Goal: Task Accomplishment & Management: Use online tool/utility

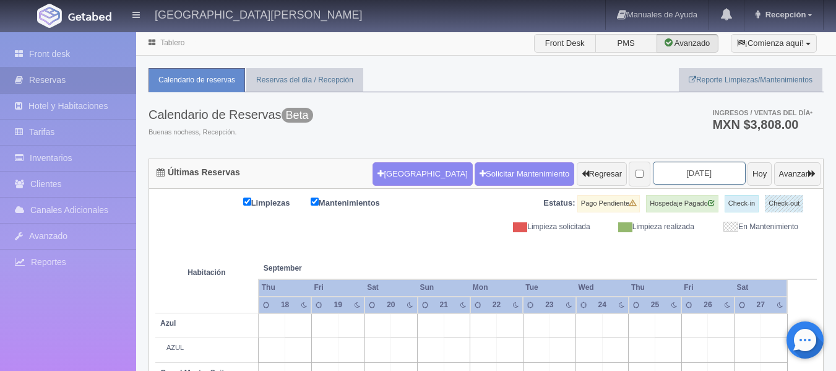
click at [678, 174] on input "2025-09-20" at bounding box center [699, 173] width 93 height 23
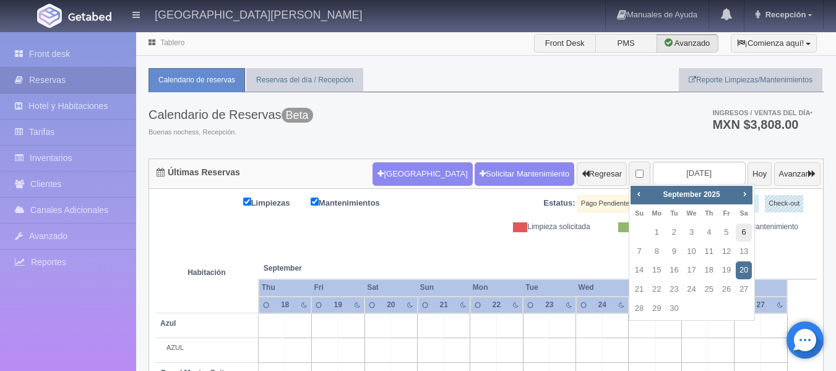
click at [745, 235] on link "6" at bounding box center [744, 232] width 16 height 18
type input "[DATE]"
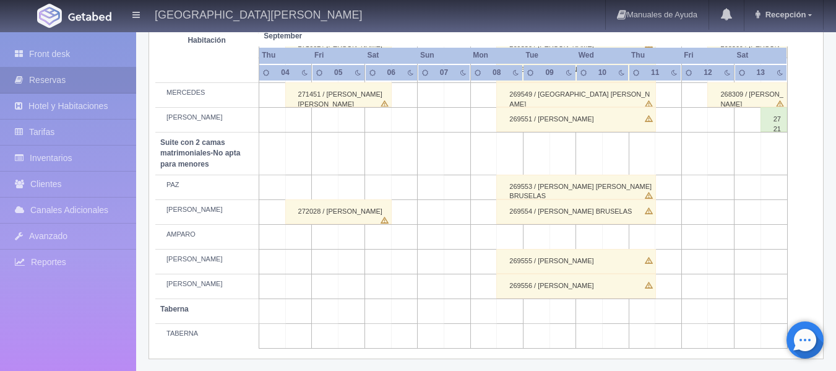
scroll to position [1068, 0]
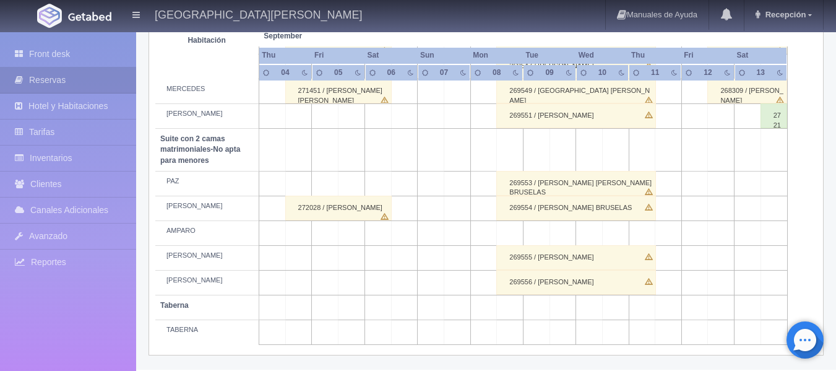
click at [408, 334] on td at bounding box center [404, 331] width 27 height 25
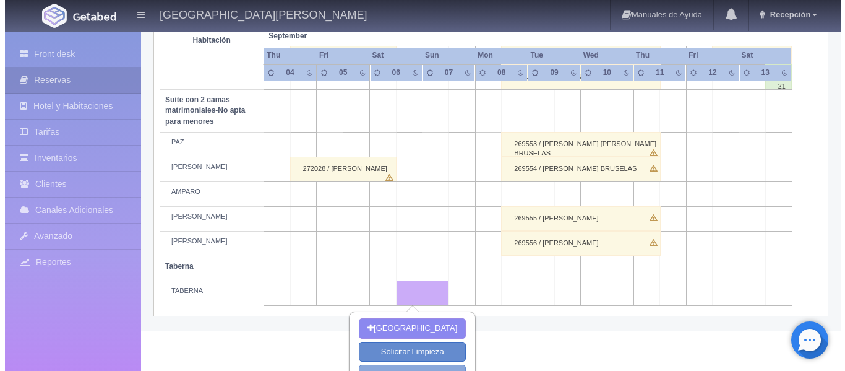
scroll to position [1151, 0]
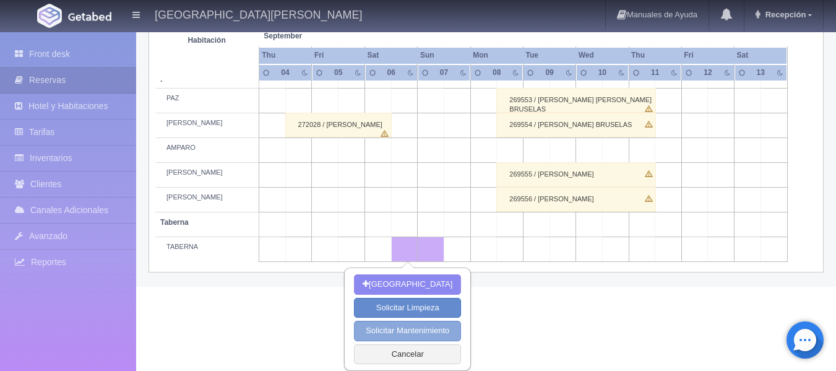
click at [423, 330] on button "Solicitar Mantenimiento" at bounding box center [407, 331] width 107 height 20
select select "Mantenimiento"
type input "[DATE]"
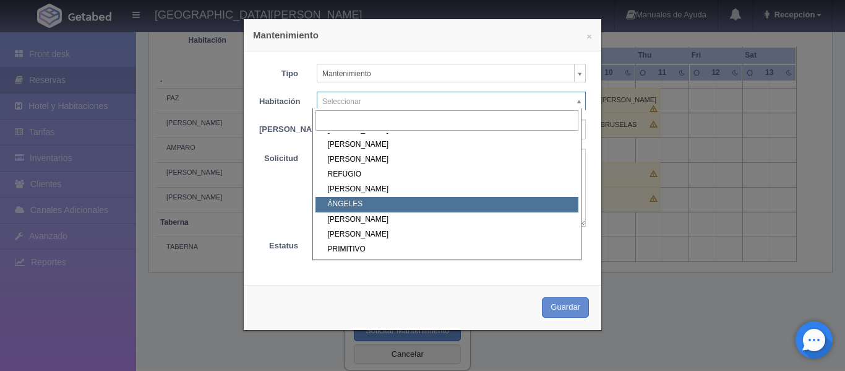
scroll to position [563, 0]
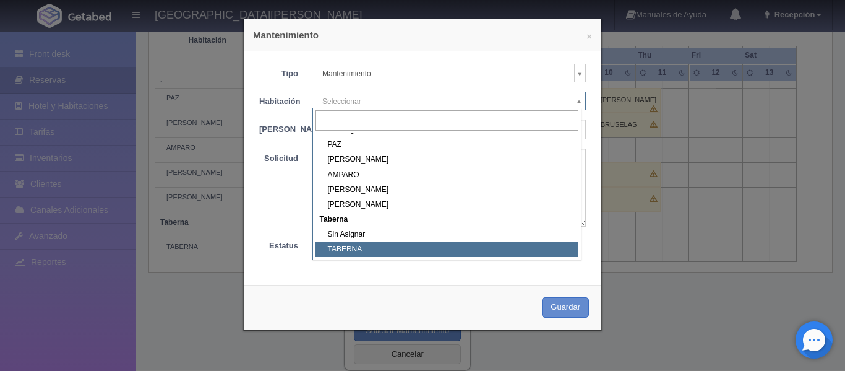
select select "1920_TABERNA"
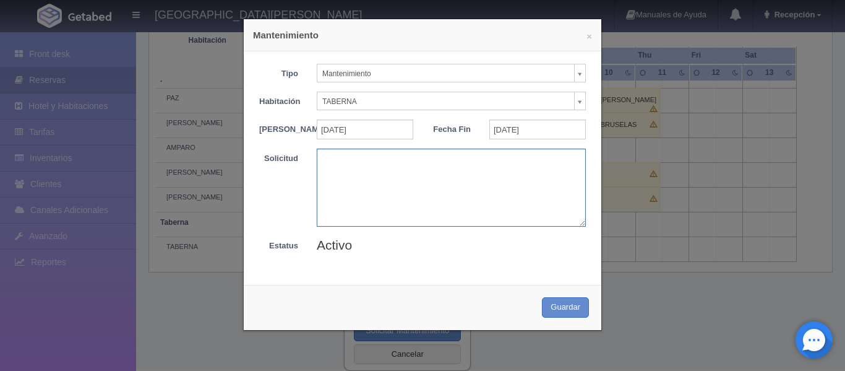
click at [338, 170] on textarea at bounding box center [451, 187] width 269 height 77
type textarea "[PERSON_NAME]/ [PERSON_NAME]"
click at [567, 316] on button "Guardar" at bounding box center [565, 307] width 47 height 20
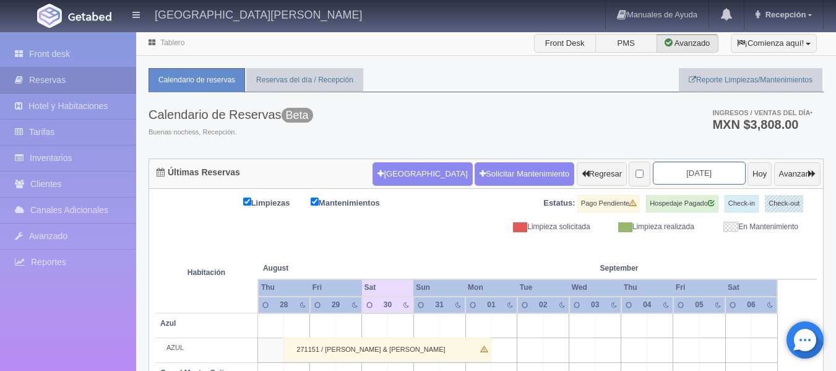
click at [693, 173] on input "2025-08-30" at bounding box center [699, 173] width 93 height 23
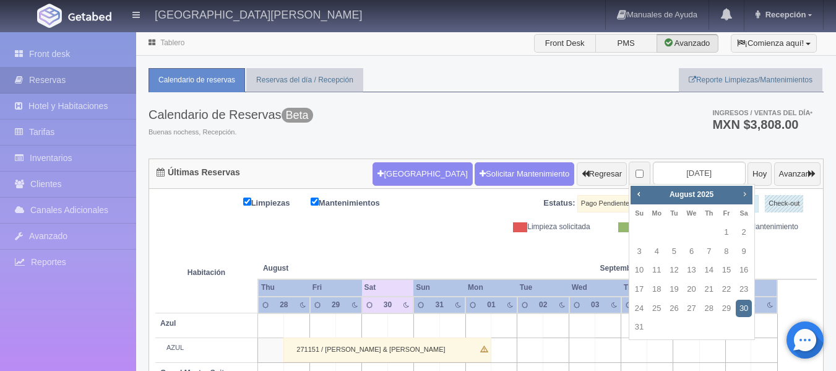
click at [746, 194] on span "Next" at bounding box center [744, 194] width 10 height 10
click at [742, 231] on link "6" at bounding box center [744, 232] width 16 height 18
type input "[DATE]"
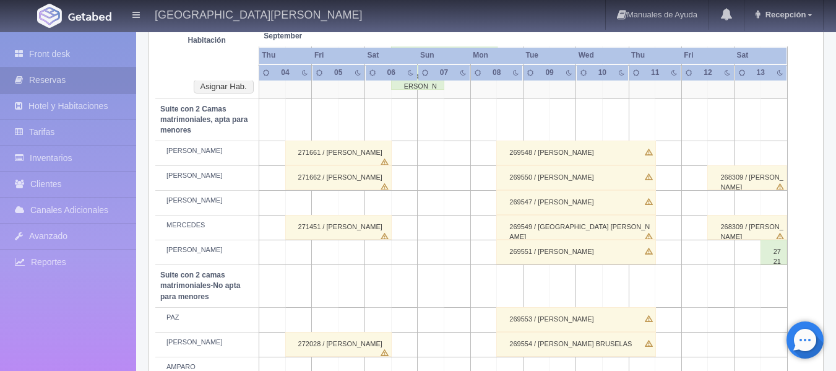
scroll to position [1068, 0]
